Goal: Information Seeking & Learning: Find specific page/section

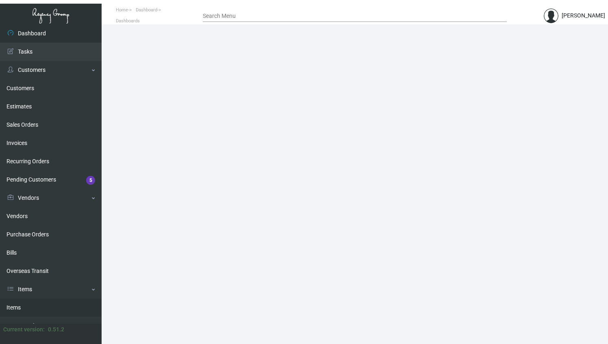
click at [17, 310] on link "Items" at bounding box center [51, 308] width 102 height 18
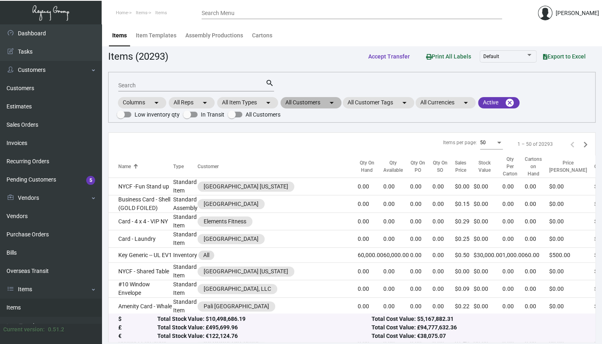
click at [310, 101] on mat-chip "All Customers arrow_drop_down" at bounding box center [310, 102] width 61 height 11
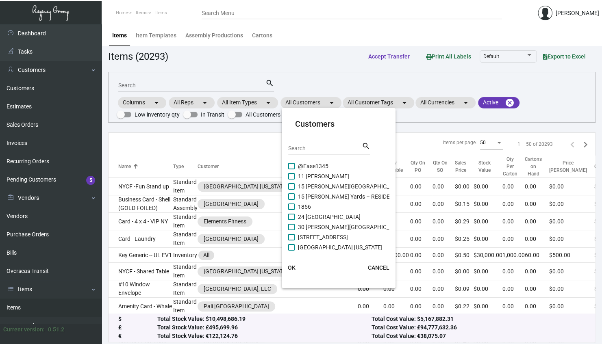
click at [320, 148] on input "Search" at bounding box center [324, 148] width 73 height 7
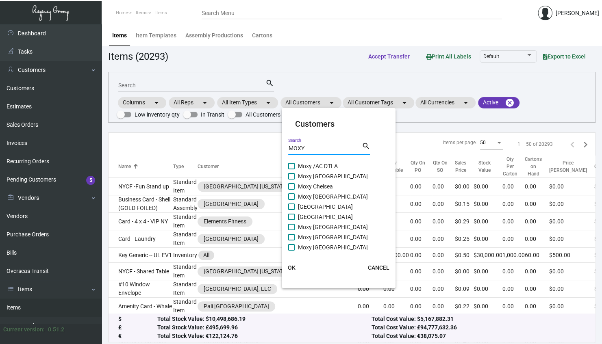
type input "MOXY"
click at [332, 163] on span "Moxy /AC DTLA" at bounding box center [318, 166] width 40 height 10
click at [291, 169] on input "Moxy /AC DTLA" at bounding box center [291, 169] width 0 height 0
checkbox input "true"
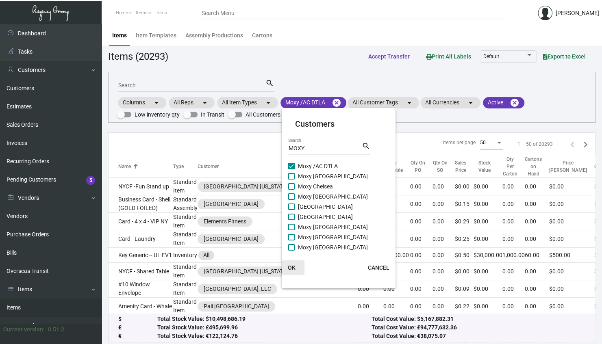
click at [293, 271] on button "OK" at bounding box center [291, 267] width 26 height 15
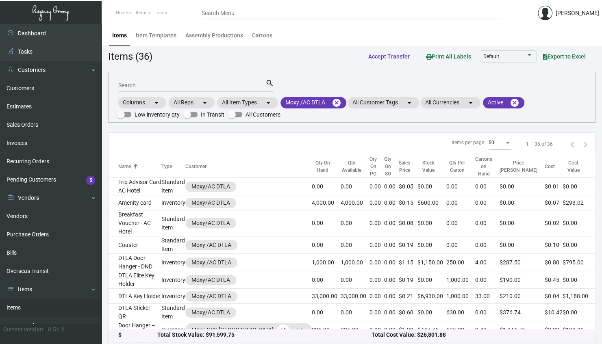
click at [136, 84] on input "Search" at bounding box center [191, 85] width 147 height 7
type input "KEY CARD"
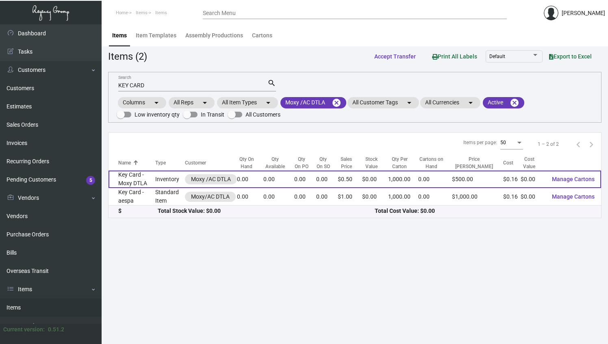
click at [143, 185] on td "Key Card - Moxy DTLA" at bounding box center [131, 179] width 47 height 17
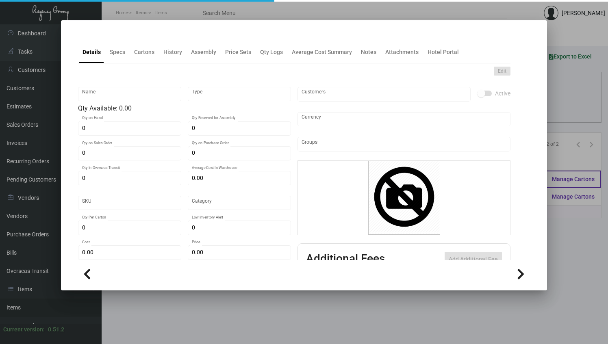
type input "Key Card - Moxy DTLA"
type input "Inventory"
type input "$ 0.15734"
type input "Standard"
type input "1,000"
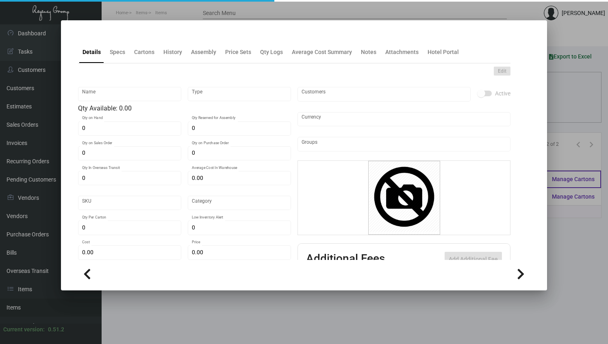
type input "$ 0.155"
type input "$ 0.50"
type textarea "Moxy Downtown Keys Foosball:size CR80, #30 mill white PVC Glossy finish plastic…"
type textarea "Keys - Foosball: size CR80, #30 mill white PVC material Gloss finish plastic st…"
checkbox input "true"
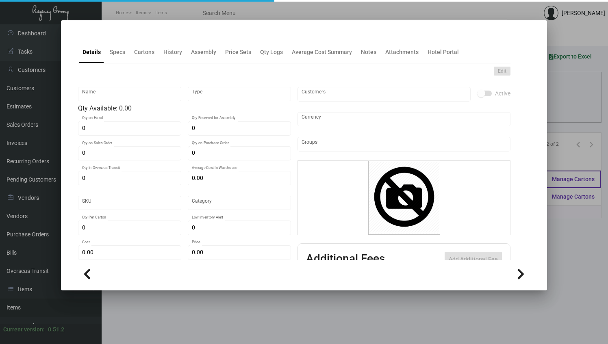
type input "United States Dollar $"
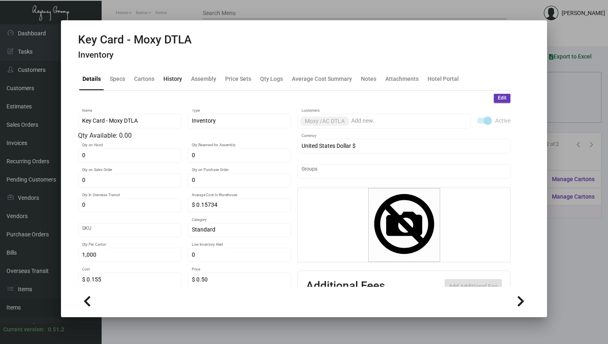
click at [171, 76] on div "History" at bounding box center [172, 79] width 19 height 9
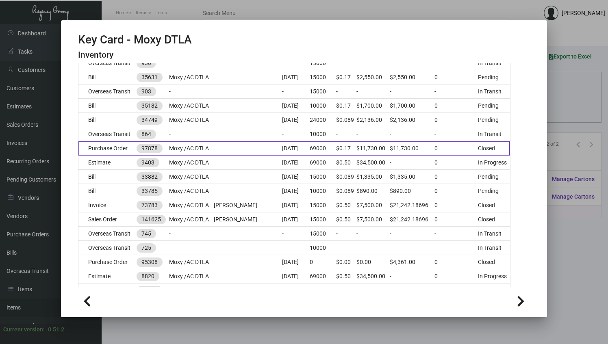
scroll to position [548, 0]
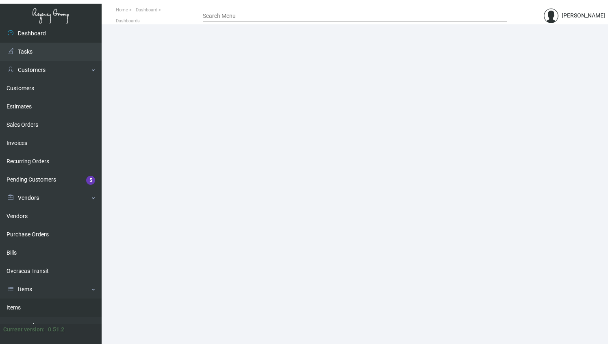
click at [30, 308] on link "Items" at bounding box center [51, 308] width 102 height 18
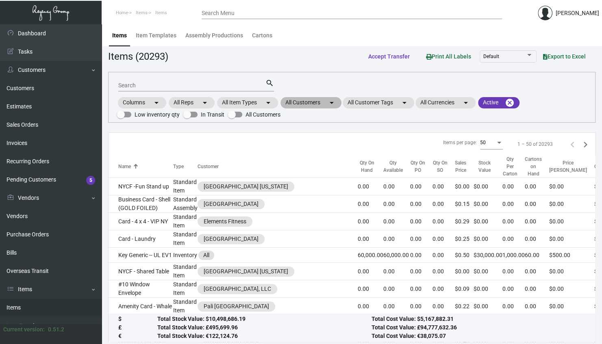
click at [301, 101] on mat-chip "All Customers arrow_drop_down" at bounding box center [310, 102] width 61 height 11
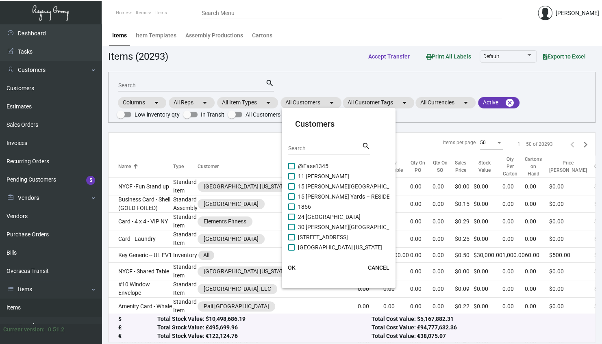
click at [300, 150] on input "Search" at bounding box center [324, 148] width 73 height 7
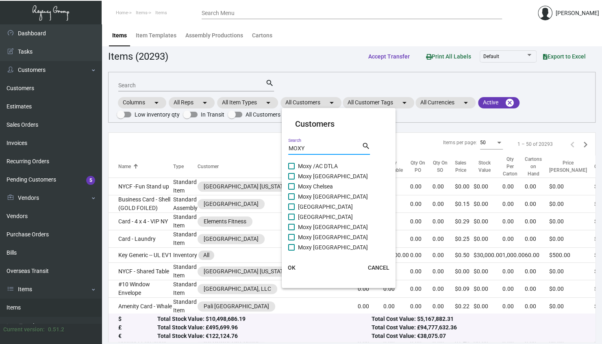
type input "MOXY"
click at [307, 167] on span "Moxy /AC DTLA" at bounding box center [318, 166] width 40 height 10
click at [291, 169] on input "Moxy /AC DTLA" at bounding box center [291, 169] width 0 height 0
checkbox input "true"
click at [292, 266] on span "OK" at bounding box center [292, 267] width 8 height 7
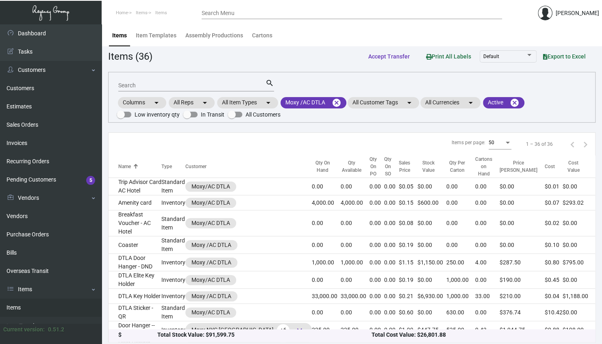
click at [173, 88] on input "Search" at bounding box center [191, 85] width 147 height 7
type input "KEY"
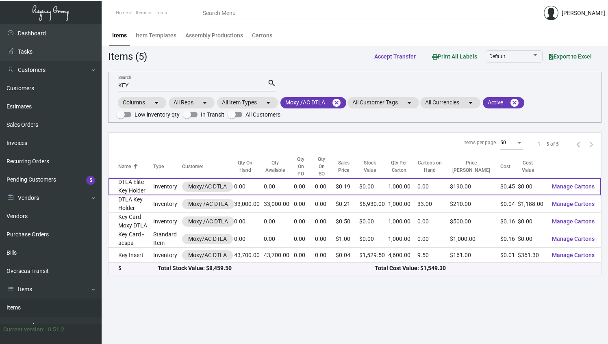
click at [138, 178] on td "DTLA Elite Key Holder" at bounding box center [130, 186] width 45 height 17
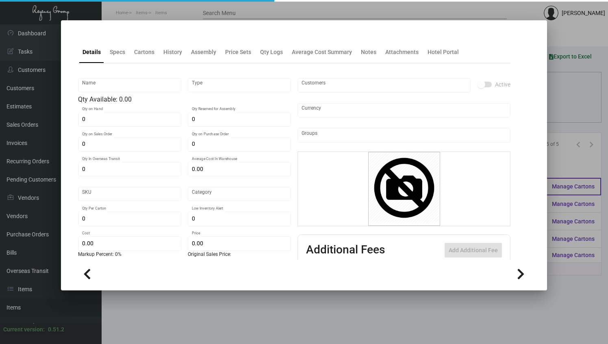
type input "DTLA Elite Key Holder"
type input "Inventory"
type input "$ 0.09088"
type input "56167"
type input "Standard"
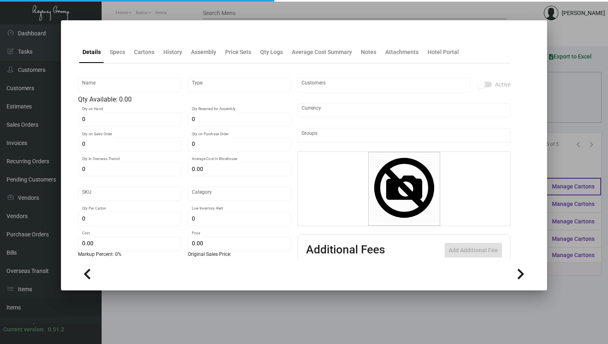
type input "1,000"
type input "3,000"
type input "$ 0.45292"
type input "$ 0.19"
checkbox input "true"
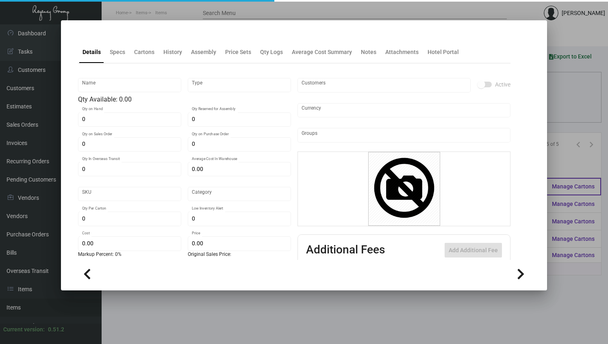
type input "United States Dollar $"
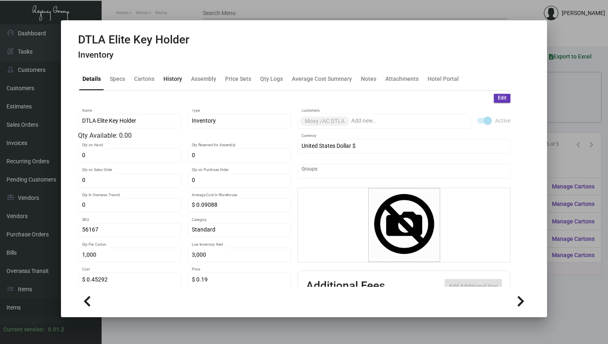
click at [177, 78] on div "History" at bounding box center [172, 79] width 19 height 9
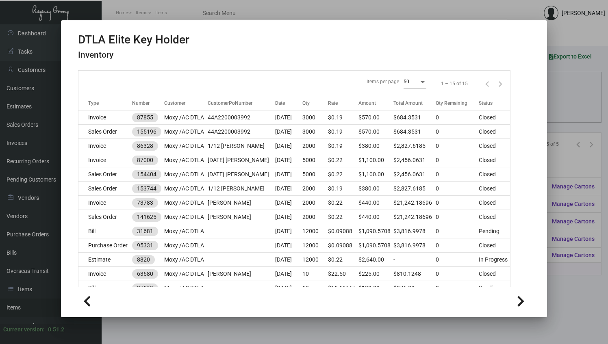
scroll to position [96, 0]
click at [567, 114] on div at bounding box center [304, 172] width 608 height 344
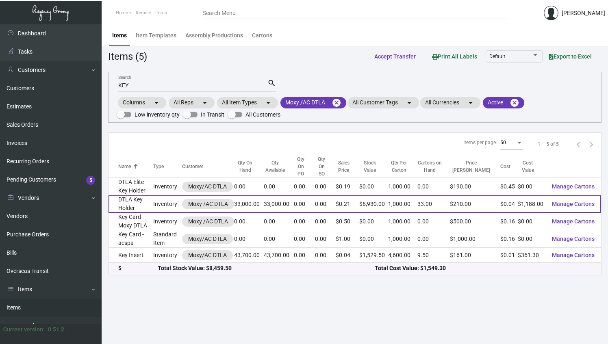
click at [138, 197] on td "DTLA Key Holder" at bounding box center [130, 203] width 45 height 17
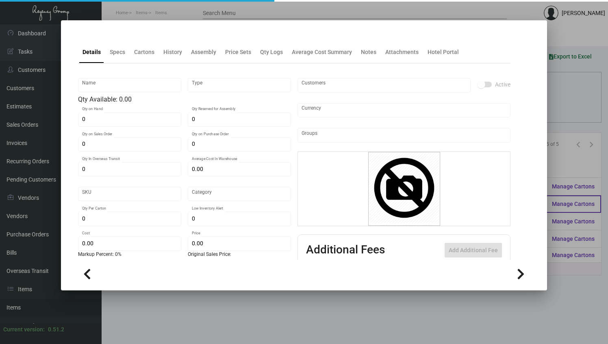
type input "DTLA Key Holder"
type input "Inventory"
type input "33,000"
type input "$ 0.09"
type input "56167"
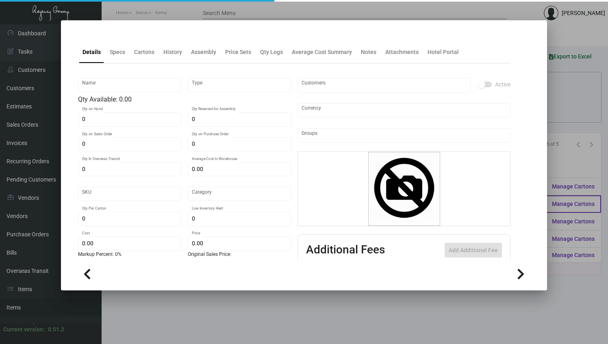
type input "Standard"
type input "1,000"
type input "3,000"
type input "$ 0.036"
type input "$ 0.21"
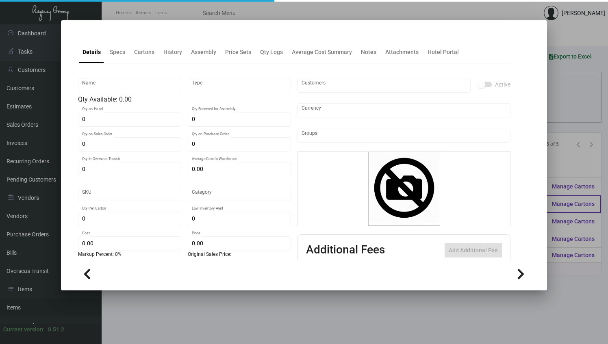
checkbox input "true"
type input "United States Dollar $"
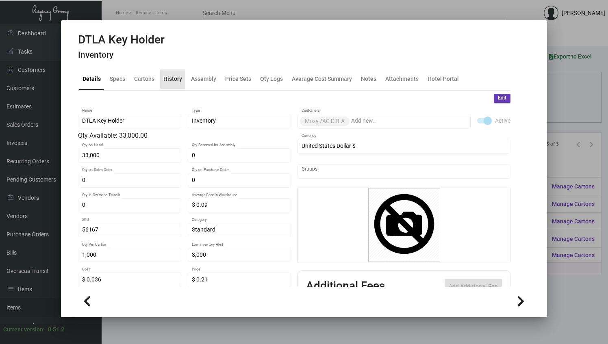
click at [176, 78] on div "History" at bounding box center [172, 79] width 19 height 9
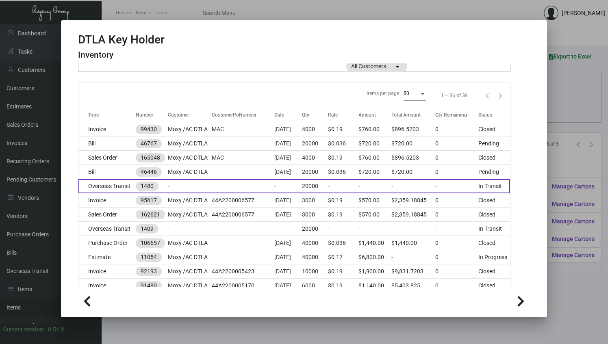
scroll to position [85, 0]
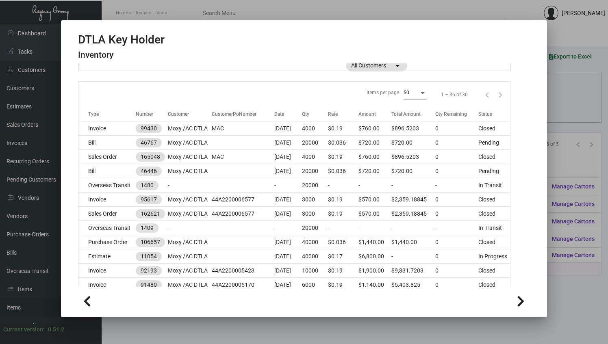
click at [557, 89] on div at bounding box center [304, 172] width 608 height 344
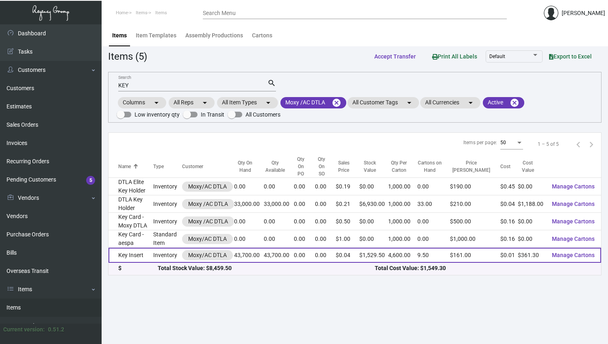
click at [139, 248] on td "Key Insert" at bounding box center [130, 255] width 45 height 15
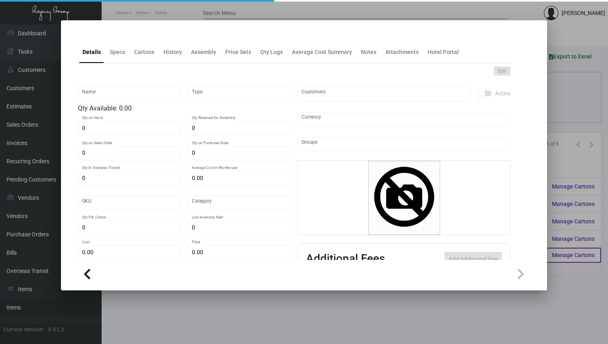
type input "Key Insert"
type input "Inventory"
type input "43,700"
type input "$ 0.00827"
type input "[PHONE_NUMBER]"
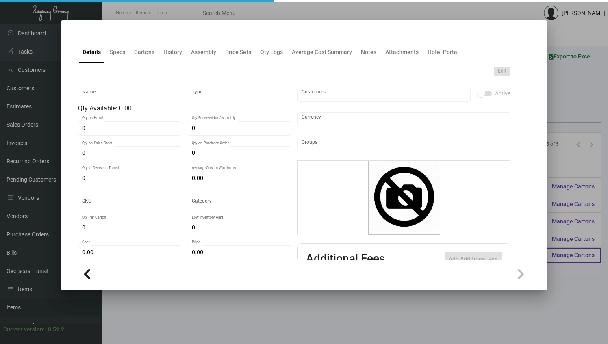
type input "Standard"
type input "4,600"
type input "$ 0.00827"
type input "$ 0.035"
checkbox input "true"
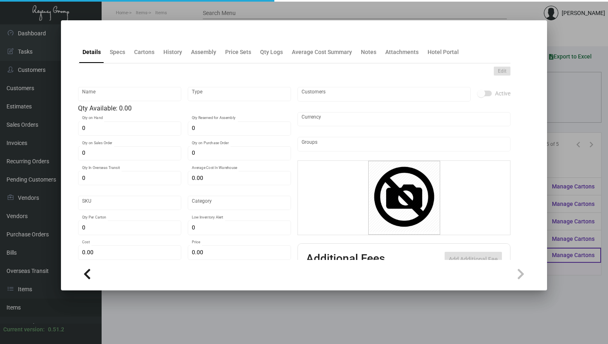
type input "United States Dollar $"
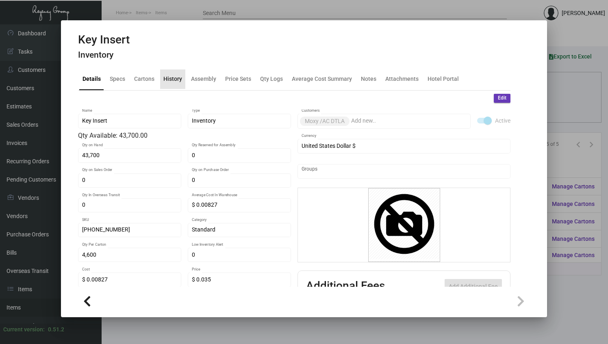
click at [172, 78] on div "History" at bounding box center [172, 79] width 19 height 9
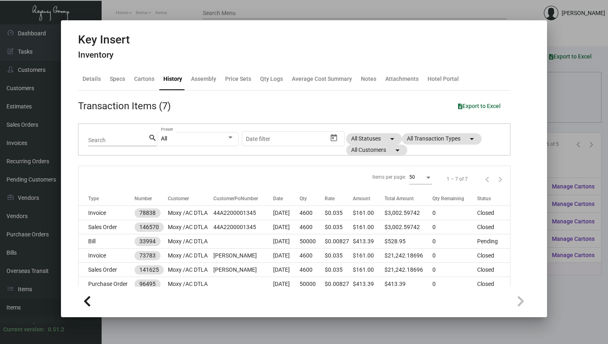
click at [585, 97] on div at bounding box center [304, 172] width 608 height 344
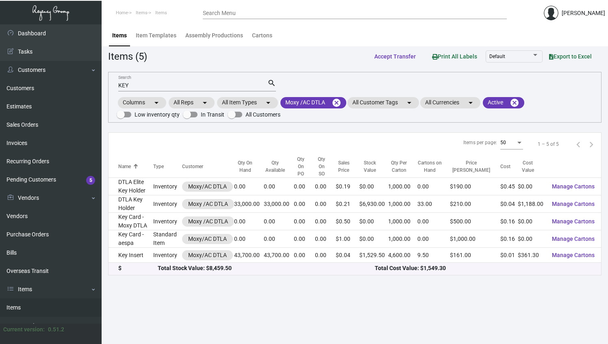
click at [183, 79] on div "KEY Search" at bounding box center [192, 85] width 149 height 13
click at [171, 85] on input "KEY" at bounding box center [192, 85] width 149 height 7
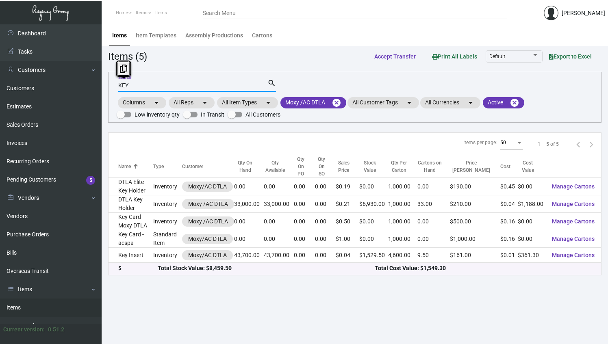
paste input "Luggage Tag"
type input "Luggage Tag"
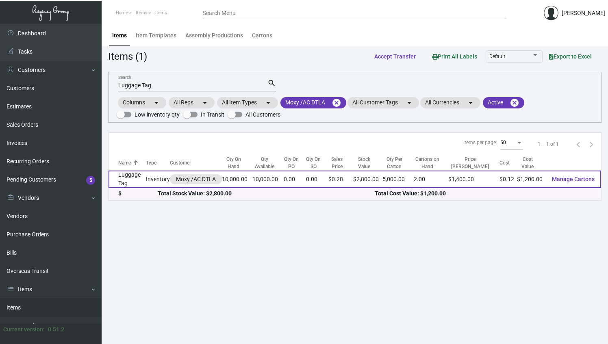
click at [118, 178] on td "Luggage Tag" at bounding box center [126, 179] width 37 height 17
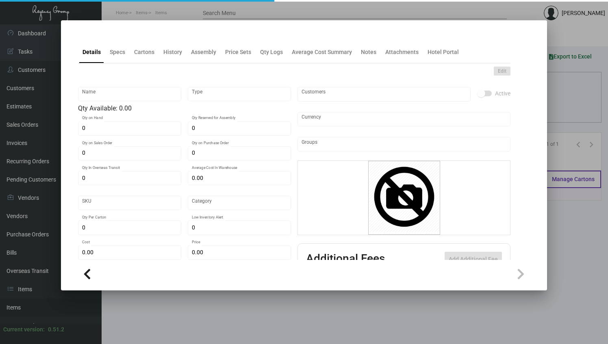
type input "Luggage Tag"
type input "Inventory"
type input "10,000"
type input "$ 0.30"
type input "Moxy0035"
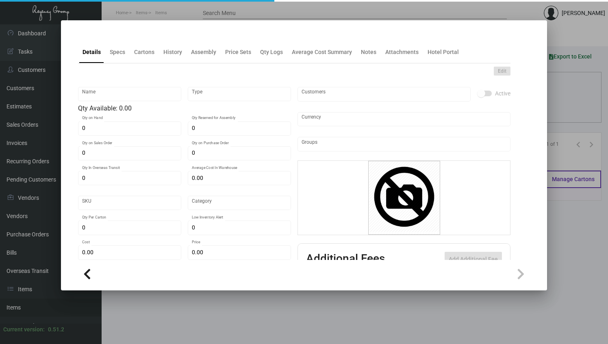
type input "Standard"
type input "5,000"
type input "$ 0.12"
type input "$ 0.28"
checkbox input "true"
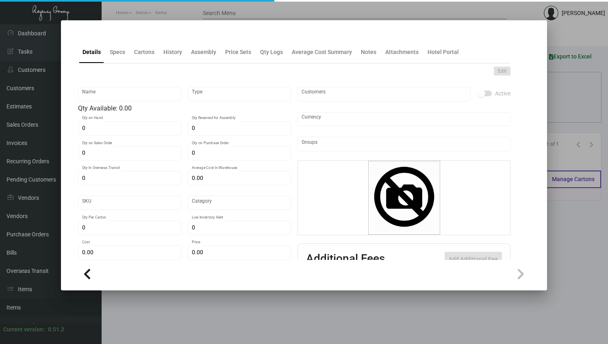
type input "United States Dollar $"
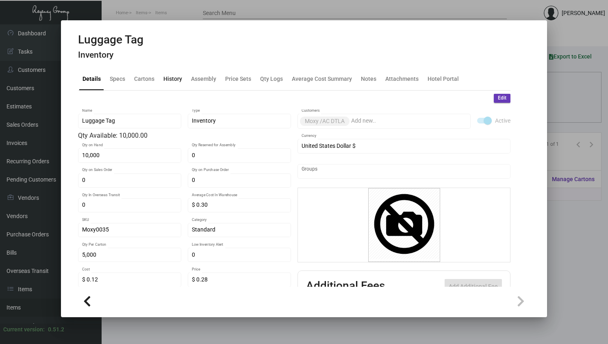
click at [164, 80] on div "History" at bounding box center [172, 79] width 19 height 9
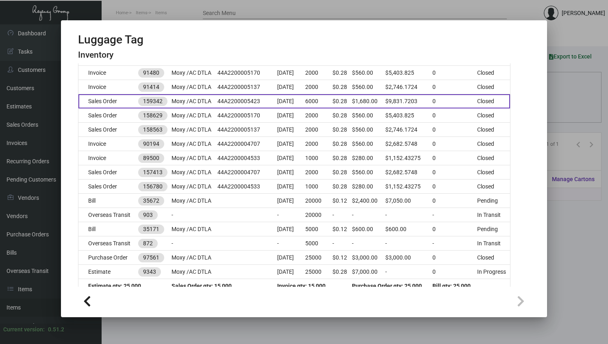
scroll to position [193, 0]
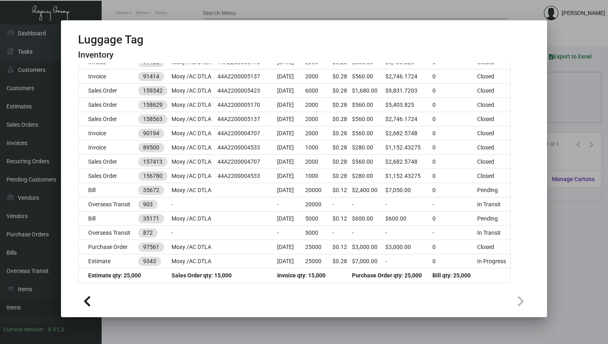
click at [553, 256] on div at bounding box center [304, 172] width 608 height 344
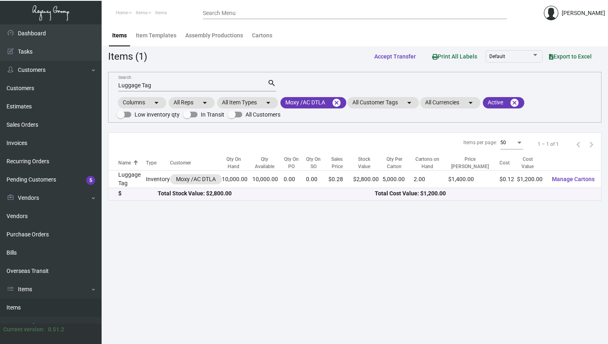
click at [137, 89] on div "Luggage Tag Search" at bounding box center [192, 85] width 149 height 13
click at [137, 83] on input "Luggage Tag" at bounding box center [192, 85] width 149 height 7
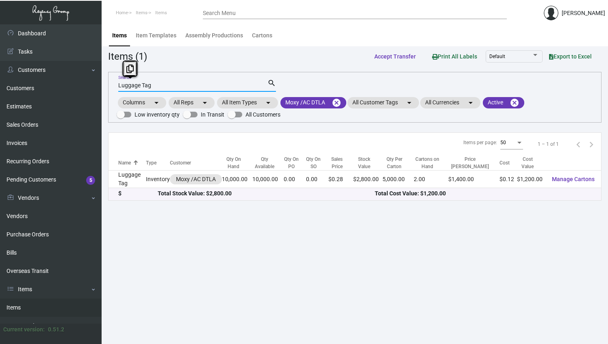
click at [137, 83] on input "Luggage Tag" at bounding box center [192, 85] width 149 height 7
paste input "Envelope #10"
type input "Envelope #10"
click at [143, 196] on div "$" at bounding box center [137, 193] width 39 height 9
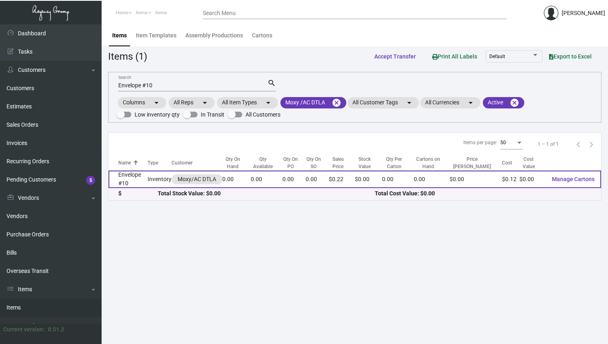
click at [137, 184] on td "Envelope #10" at bounding box center [127, 179] width 39 height 17
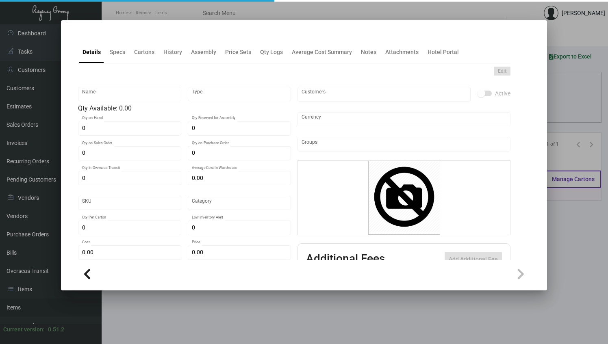
type input "Envelope #10"
type input "Inventory"
type input "$ 0.00"
type input "Moxy0021"
type input "Standard"
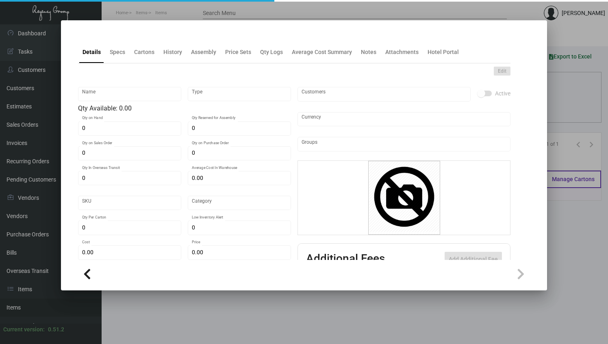
type input "$ 0.12386"
type input "$ 0.22"
checkbox input "true"
type input "United States Dollar $"
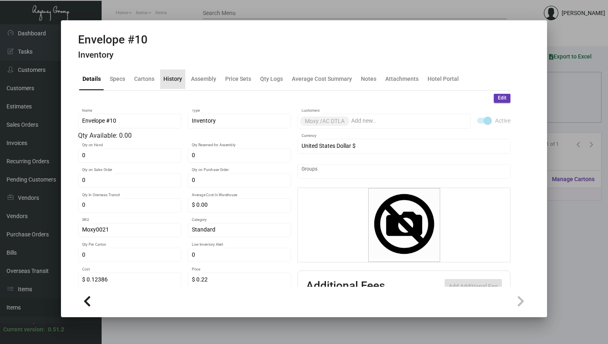
click at [180, 79] on div "History" at bounding box center [172, 79] width 19 height 9
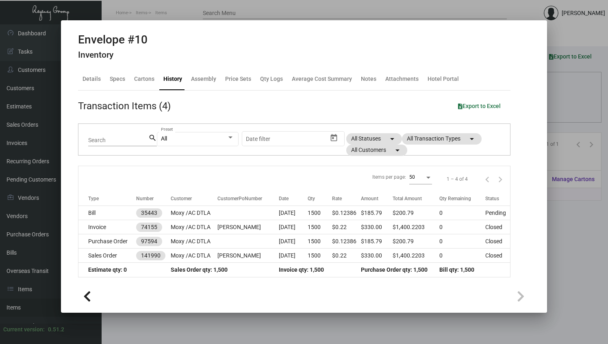
click at [564, 190] on div at bounding box center [304, 172] width 608 height 344
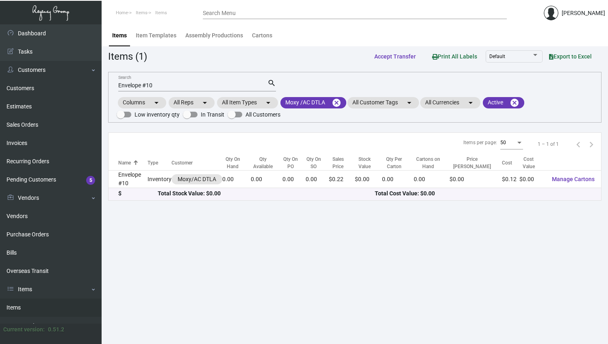
click at [160, 87] on input "Envelope #10" at bounding box center [192, 85] width 149 height 7
paste input "Amenity card"
type input "Amenity card"
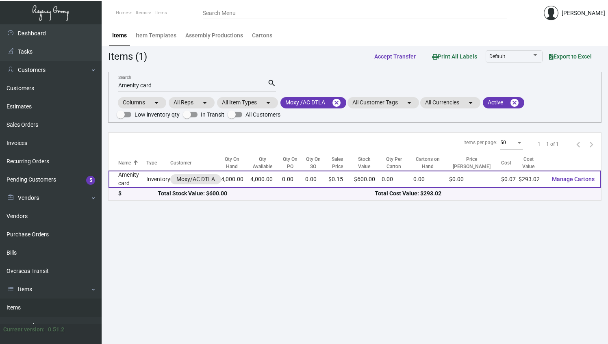
click at [130, 180] on td "Amenity card" at bounding box center [127, 179] width 38 height 17
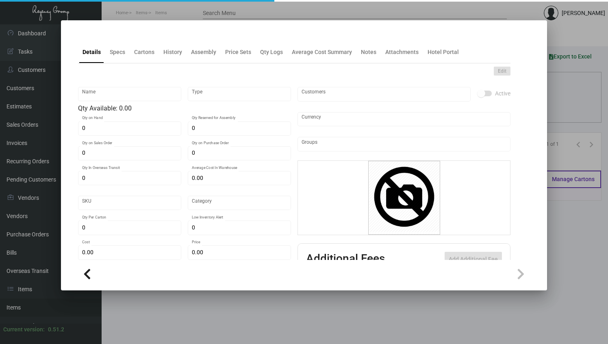
type input "Amenity card"
type input "Inventory"
type input "4,000"
type input "$ 0.07325"
type input "Moxy0024"
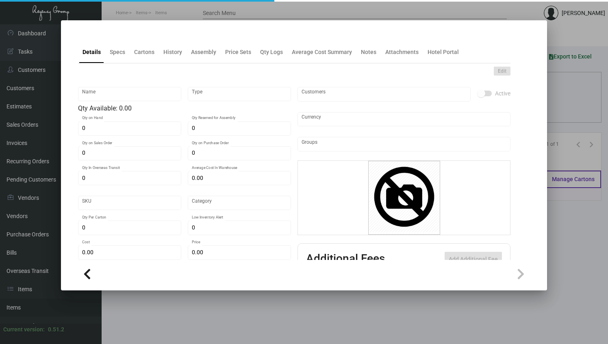
type input "Standard"
type input "2,500"
type input "$ 0.07325"
type input "$ 0.15"
checkbox input "true"
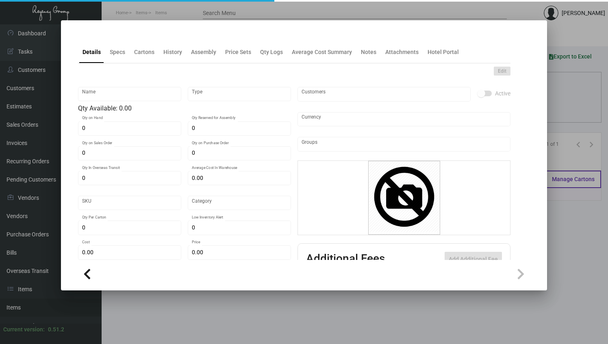
type input "United States Dollar $"
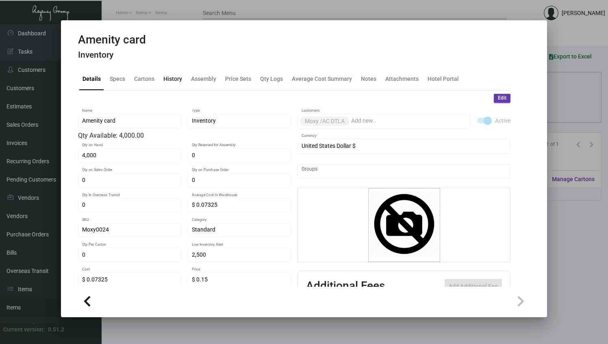
click at [176, 82] on div "History" at bounding box center [172, 79] width 19 height 9
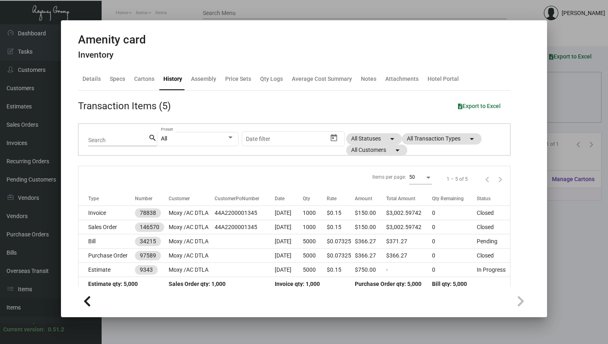
click at [557, 257] on div at bounding box center [304, 172] width 608 height 344
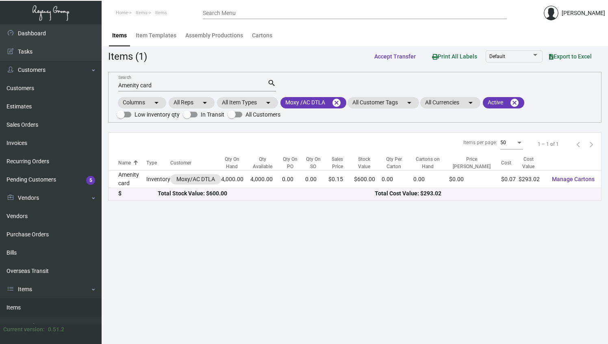
click at [208, 84] on input "Amenity card" at bounding box center [192, 85] width 149 height 7
paste input "Memo Pa"
type input "Memo Pad"
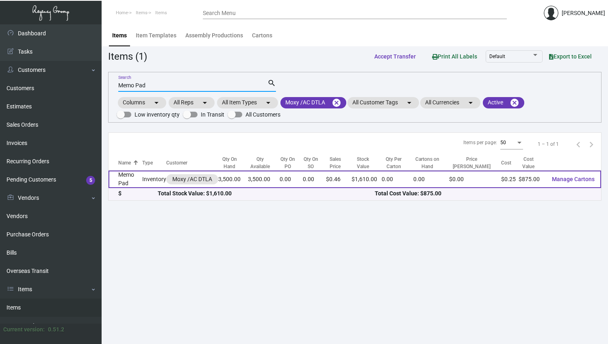
click at [144, 178] on td "Inventory" at bounding box center [154, 179] width 24 height 17
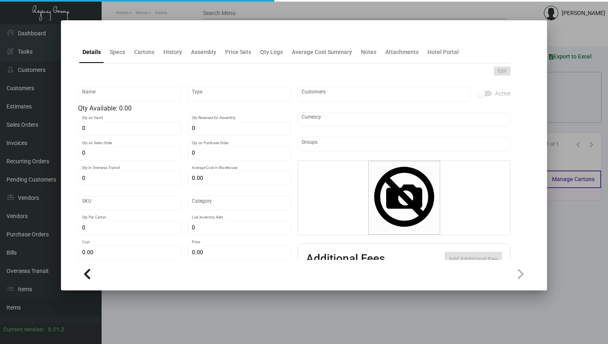
type input "Memo Pad"
type input "Inventory"
type input "3,500"
type input "$ 0.25"
type input "Moxy0036"
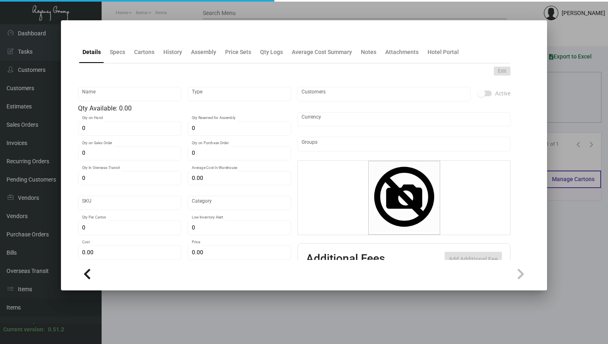
type input "Standard"
type input "$ 0.25"
type input "$ 0.46"
checkbox input "true"
type input "United States Dollar $"
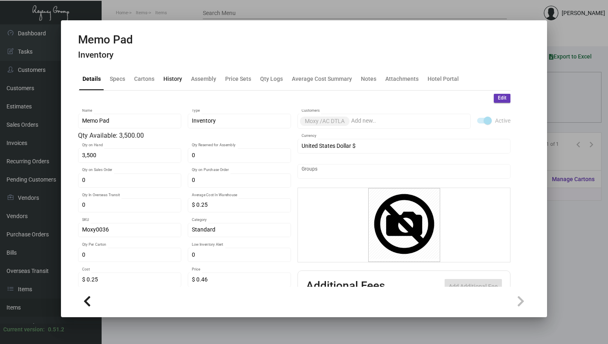
click at [172, 77] on div "History" at bounding box center [172, 79] width 19 height 9
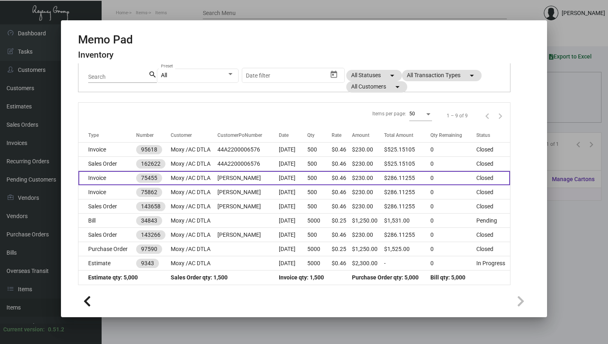
scroll to position [65, 0]
